Goal: Task Accomplishment & Management: Manage account settings

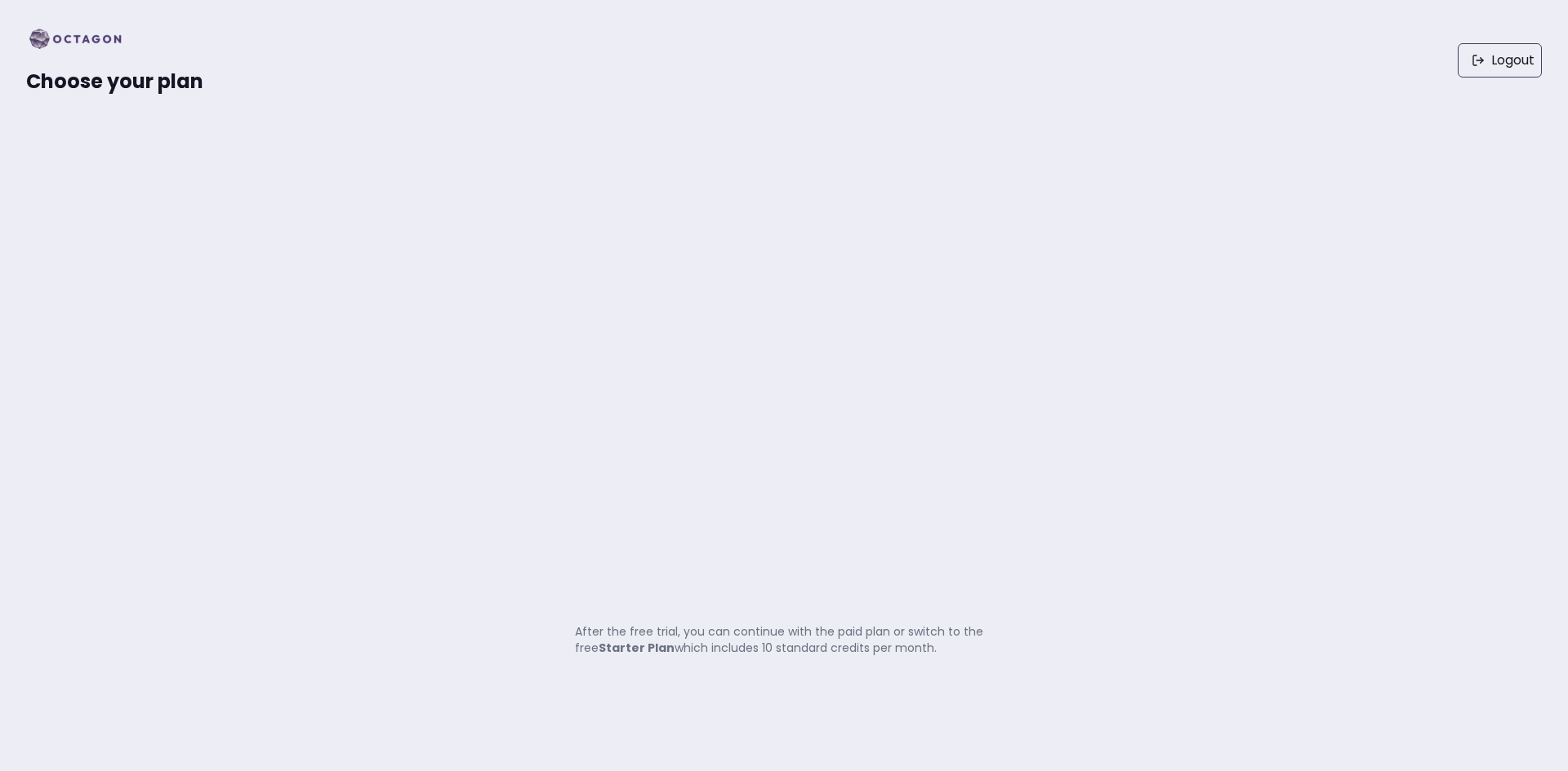
click at [145, 76] on span "Choose your plan" at bounding box center [115, 81] width 177 height 27
click at [1517, 74] on link "Logout" at bounding box center [1499, 60] width 84 height 34
